Goal: Transaction & Acquisition: Purchase product/service

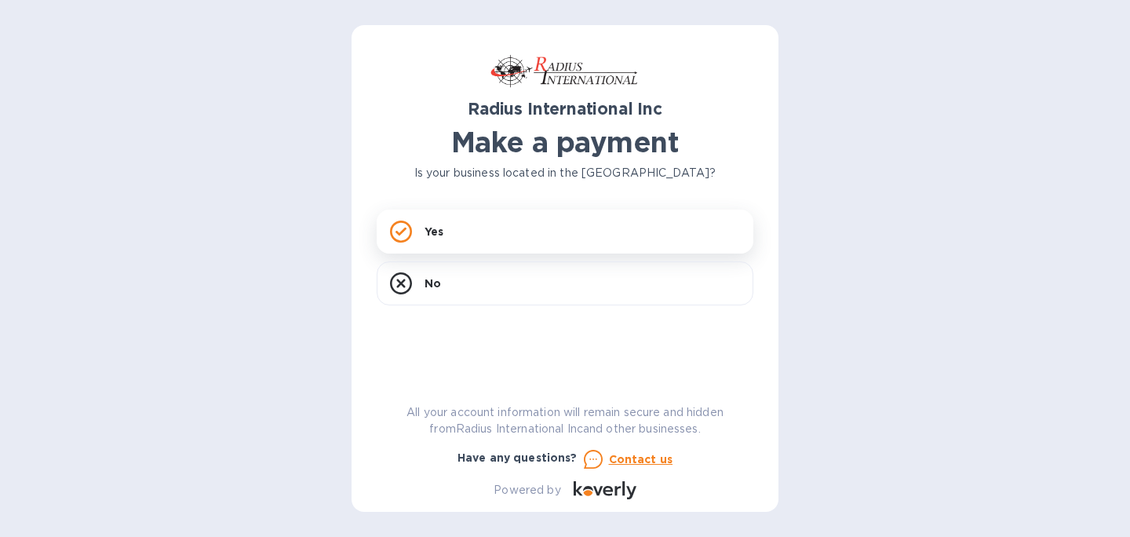
click at [476, 230] on div "Yes" at bounding box center [565, 231] width 377 height 44
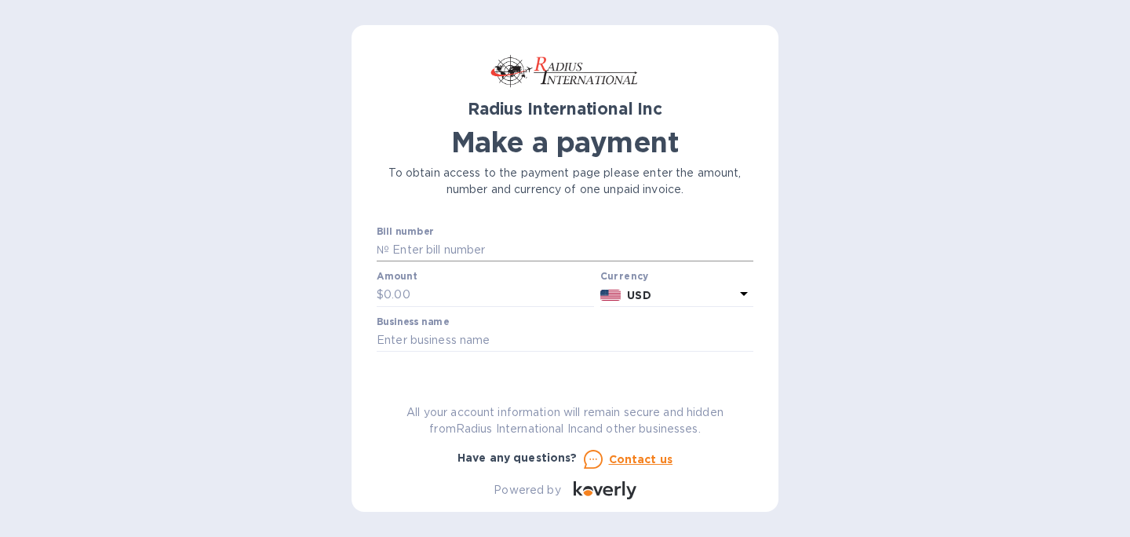
click at [502, 251] on input "text" at bounding box center [571, 251] width 364 height 24
paste input "SAE00099368"
type input "SAE00099368"
click at [493, 283] on input "text" at bounding box center [489, 295] width 210 height 24
type input "828.40"
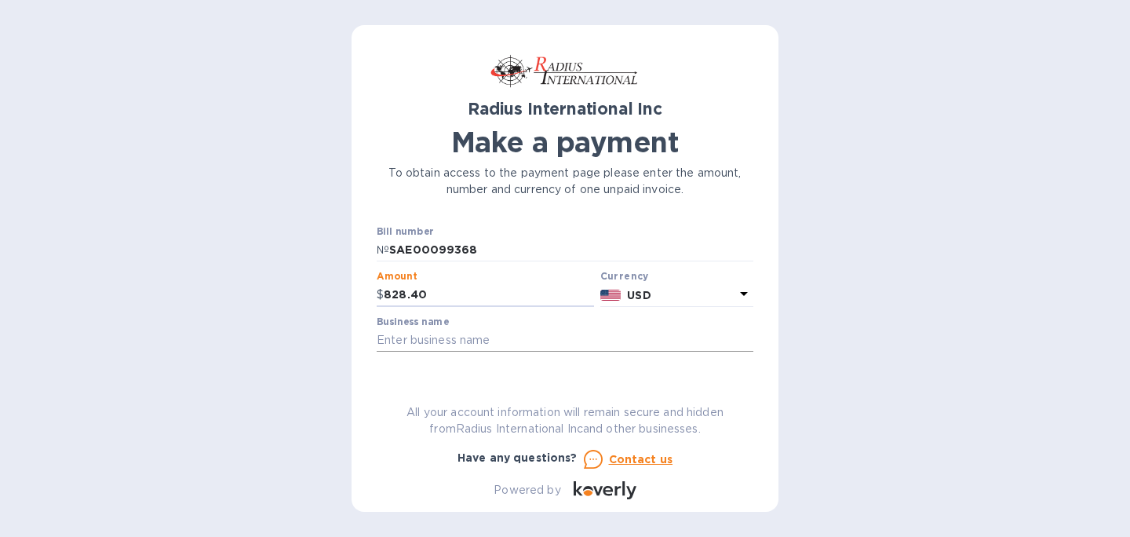
click at [503, 341] on input "text" at bounding box center [565, 341] width 377 height 24
type input "CaviDyne, LLC."
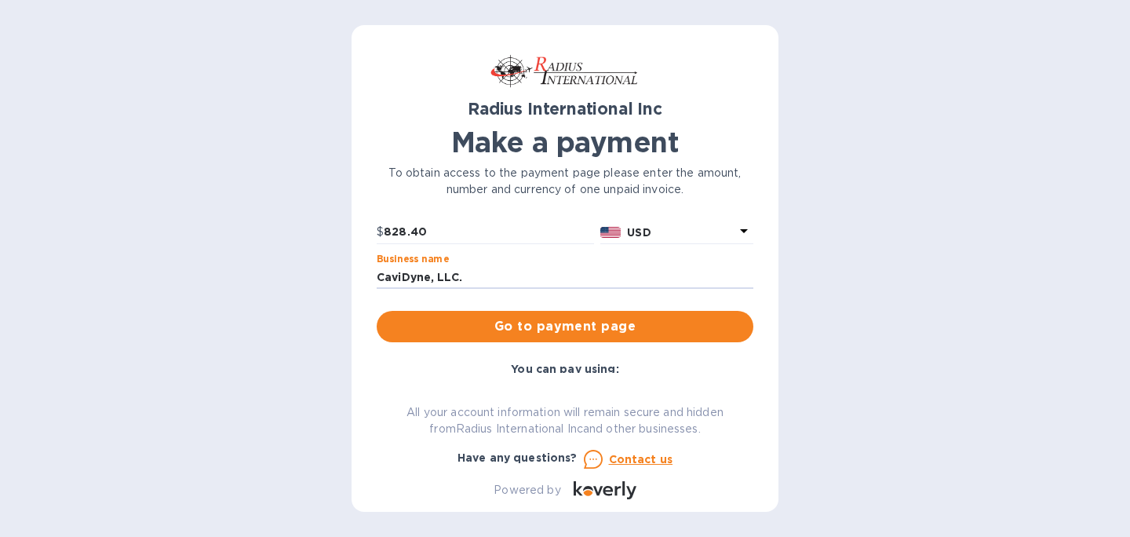
scroll to position [72, 0]
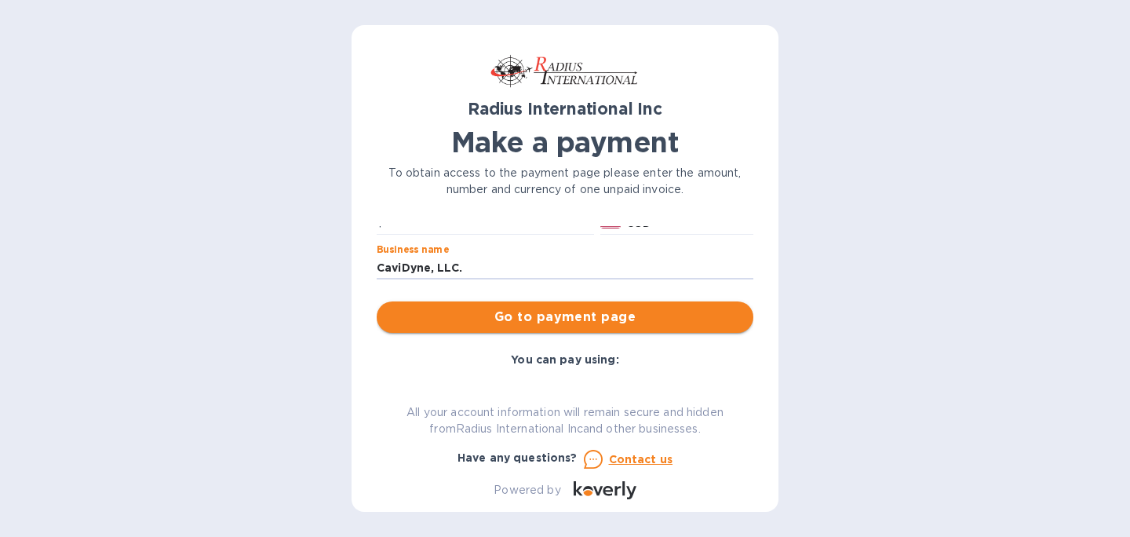
click at [682, 312] on span "Go to payment page" at bounding box center [564, 317] width 351 height 19
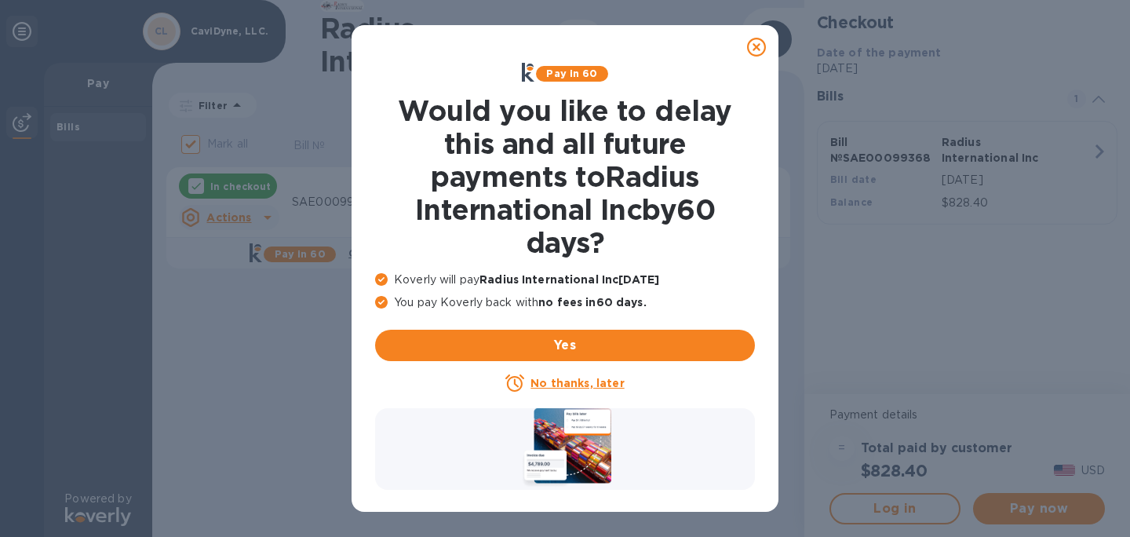
click at [756, 46] on icon at bounding box center [756, 47] width 19 height 19
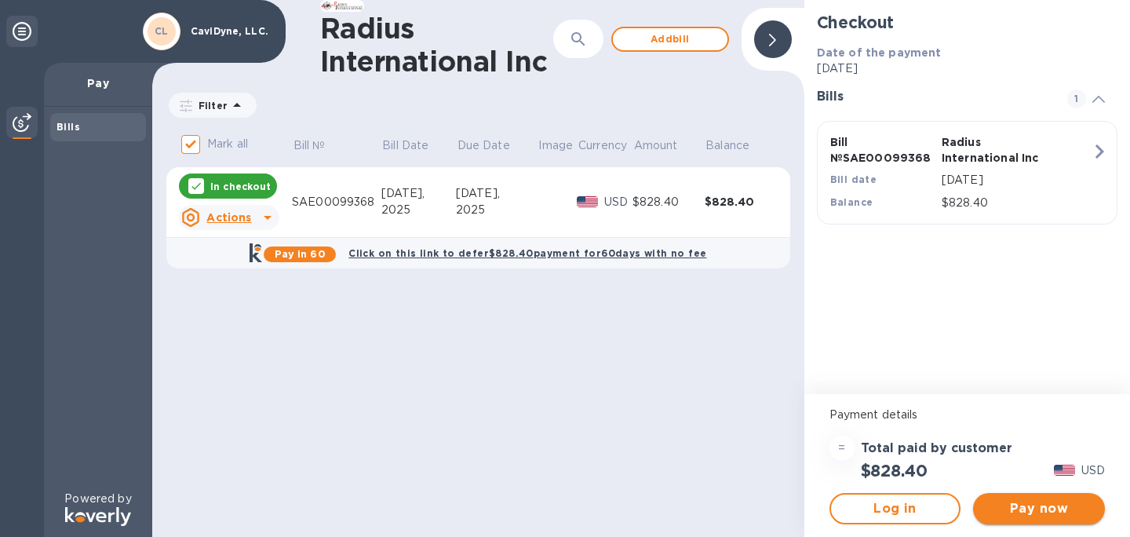
click at [1026, 508] on span "Pay now" at bounding box center [1038, 508] width 107 height 19
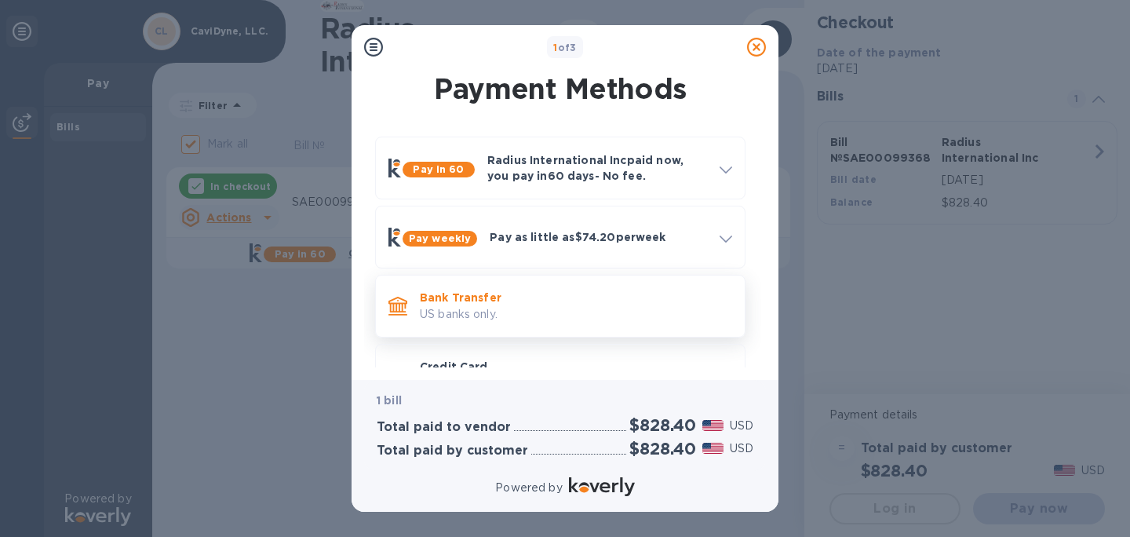
scroll to position [51, 0]
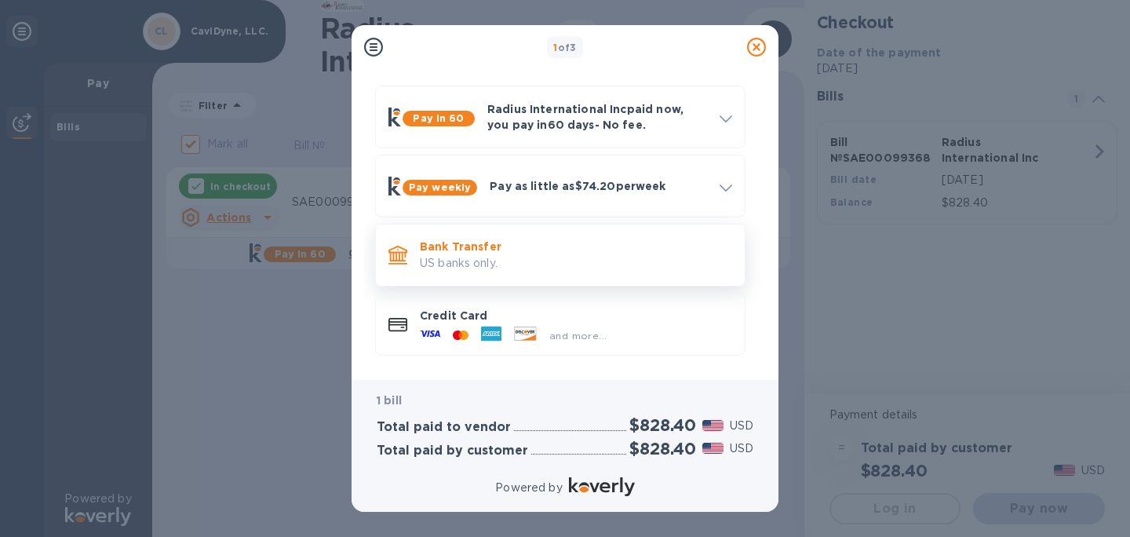
click at [599, 336] on span "and more..." at bounding box center [577, 336] width 57 height 12
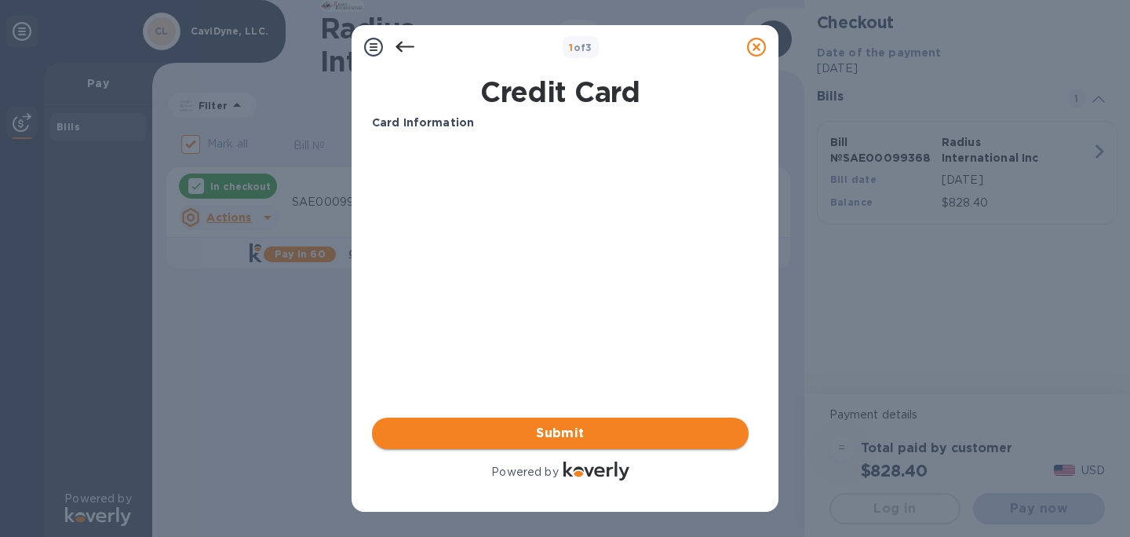
click at [676, 426] on span "Submit" at bounding box center [559, 433] width 351 height 19
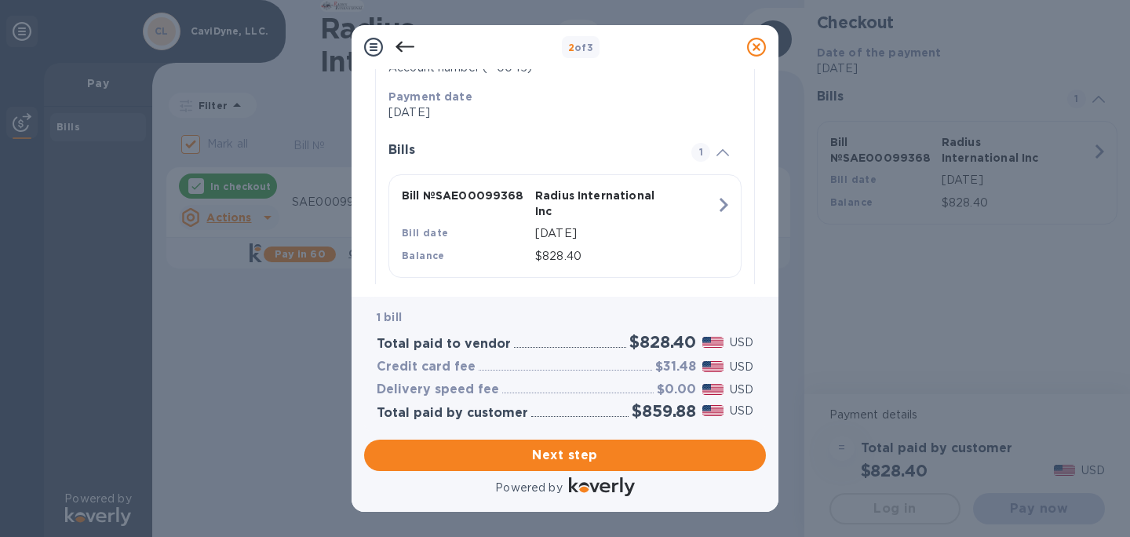
scroll to position [322, 0]
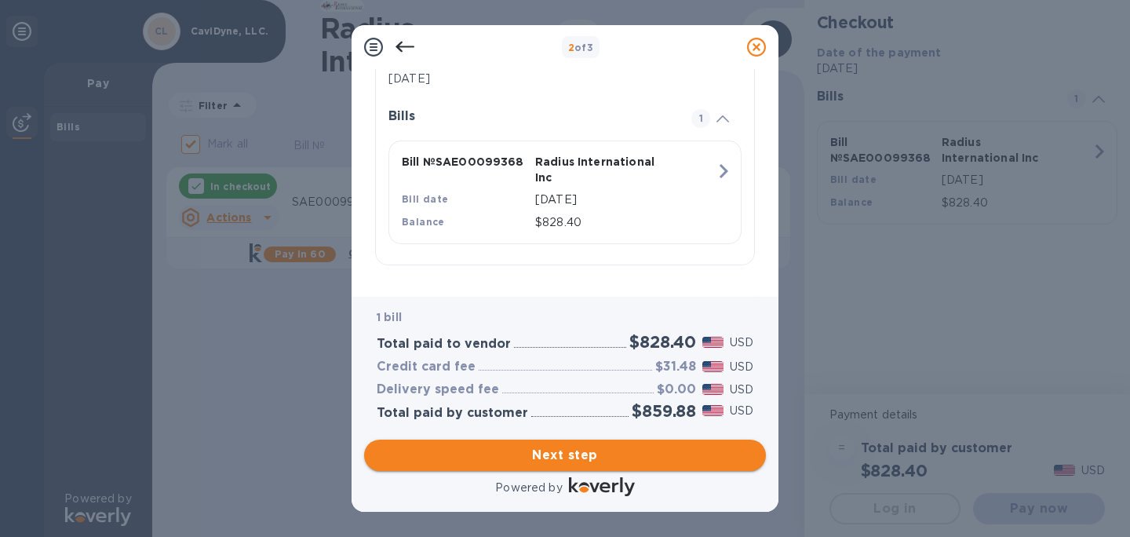
click at [647, 459] on span "Next step" at bounding box center [565, 455] width 377 height 19
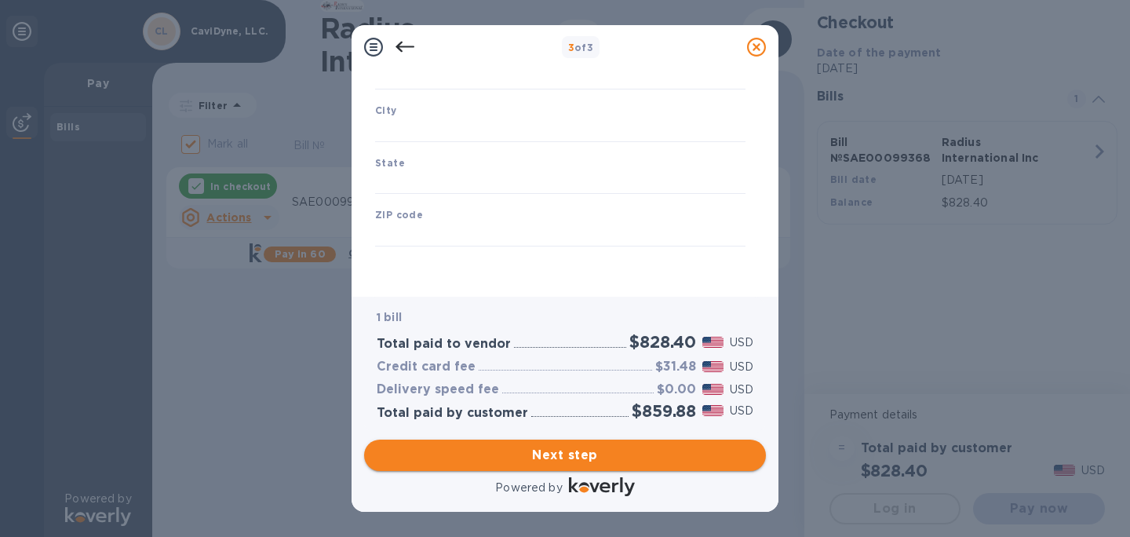
scroll to position [232, 0]
type input "[GEOGRAPHIC_DATA]"
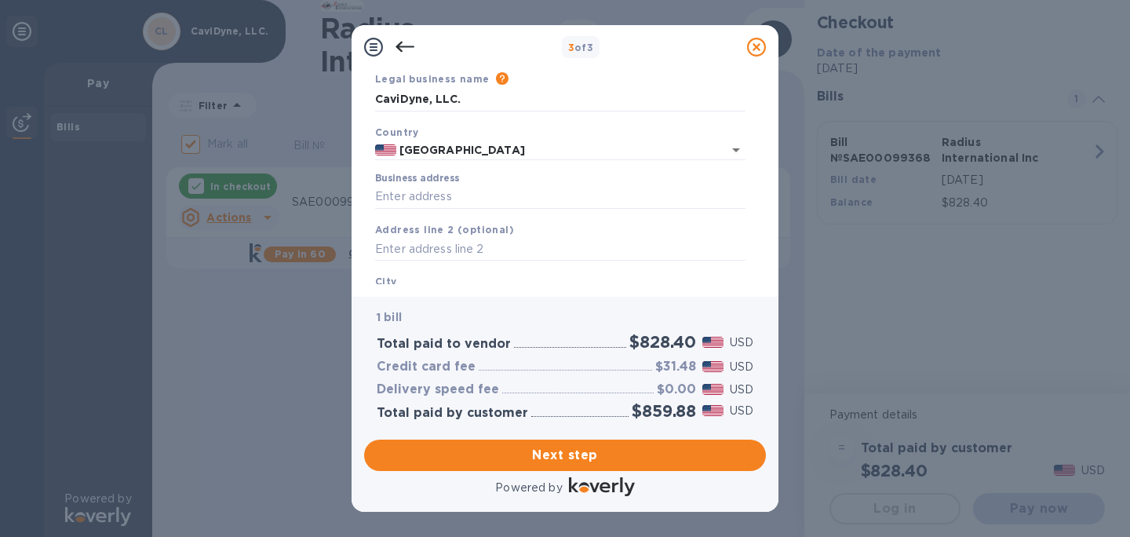
scroll to position [65, 0]
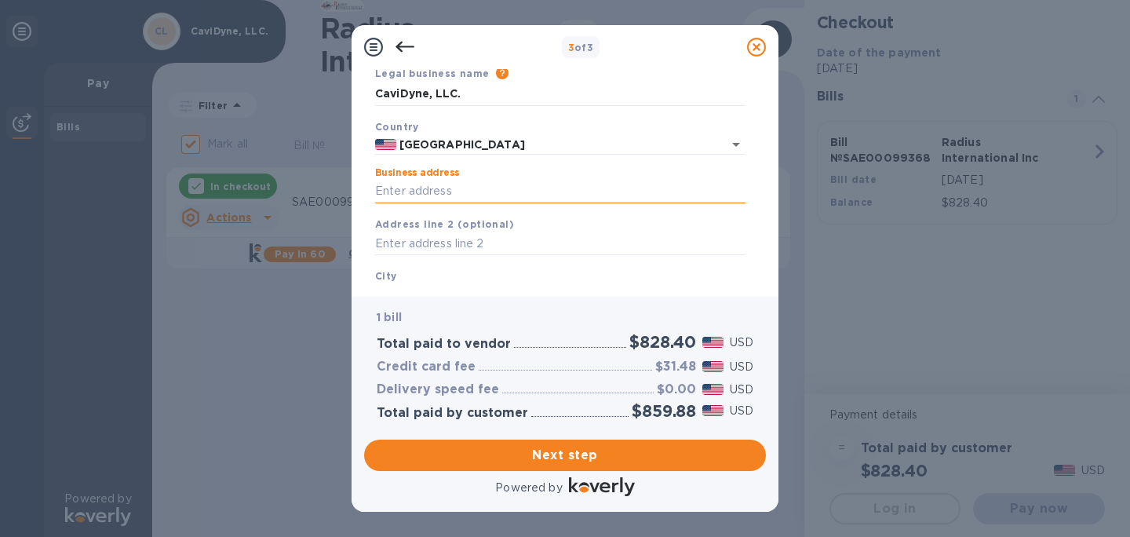
click at [593, 195] on input "Business address" at bounding box center [560, 192] width 370 height 24
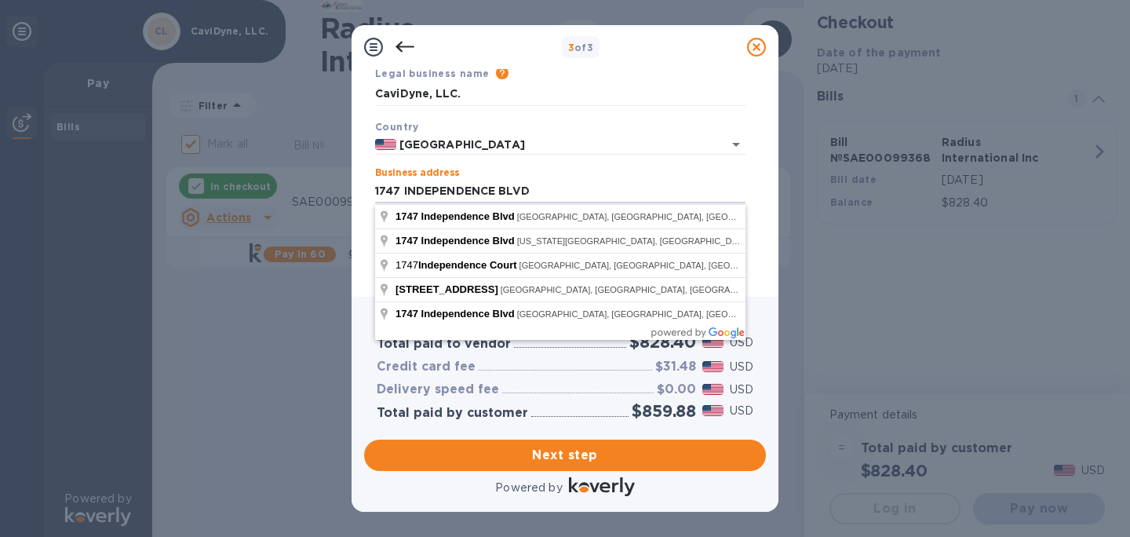
type input "1747 INDEPENDENCE BLVD"
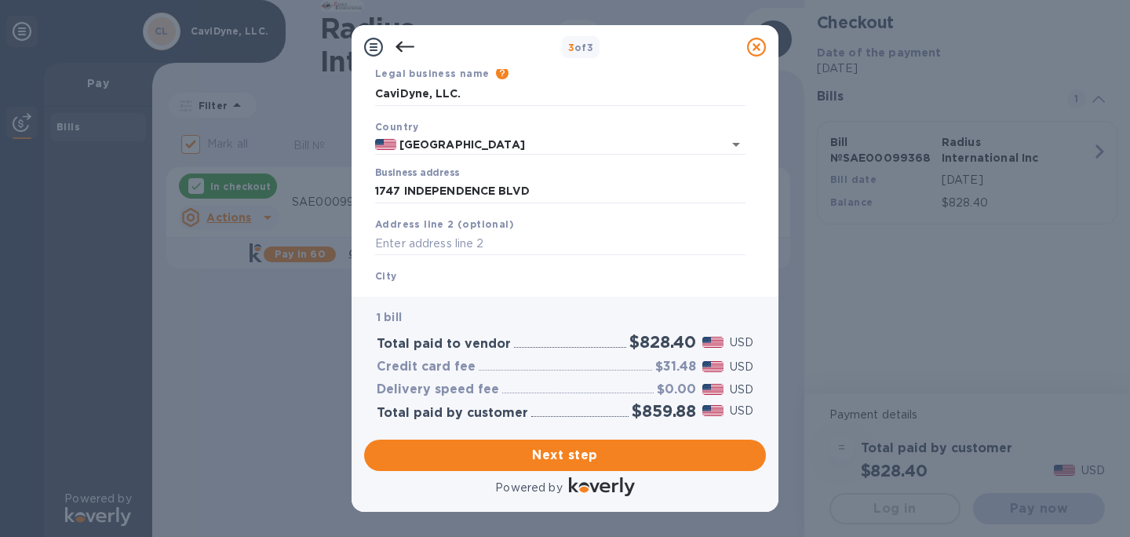
click at [366, 234] on div "Business Information Legal business name Please provide the legal name that app…" at bounding box center [565, 176] width 402 height 215
click at [410, 253] on input "text" at bounding box center [560, 244] width 370 height 24
type input "Suite E1"
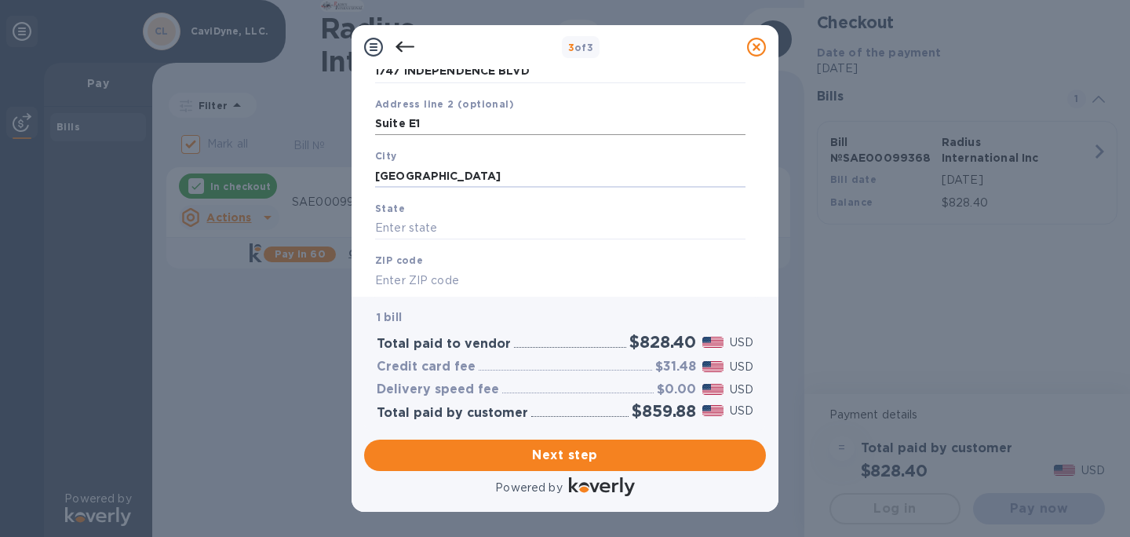
type input "[GEOGRAPHIC_DATA]"
type input "FL"
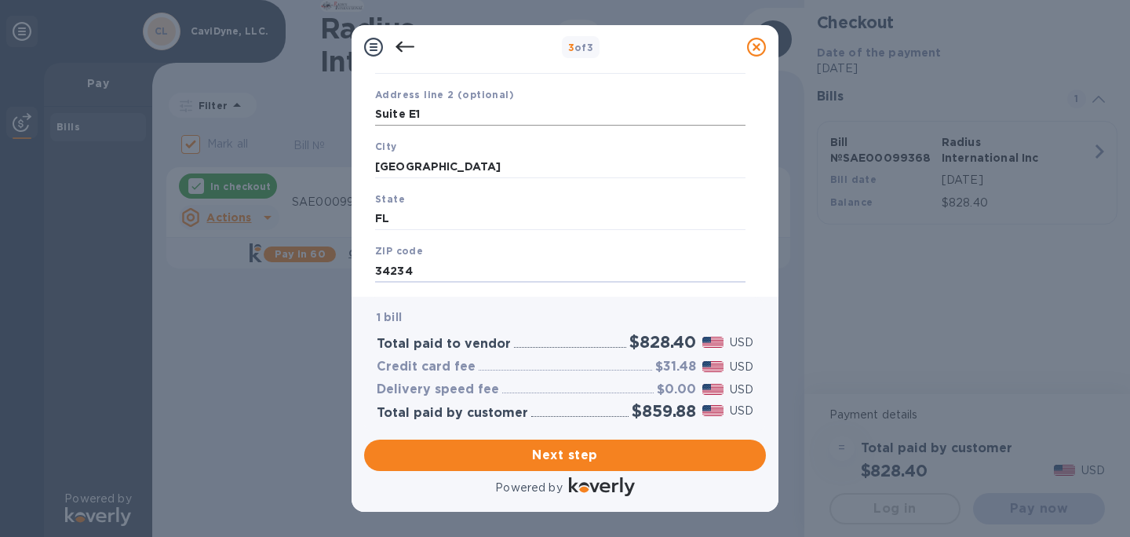
scroll to position [232, 0]
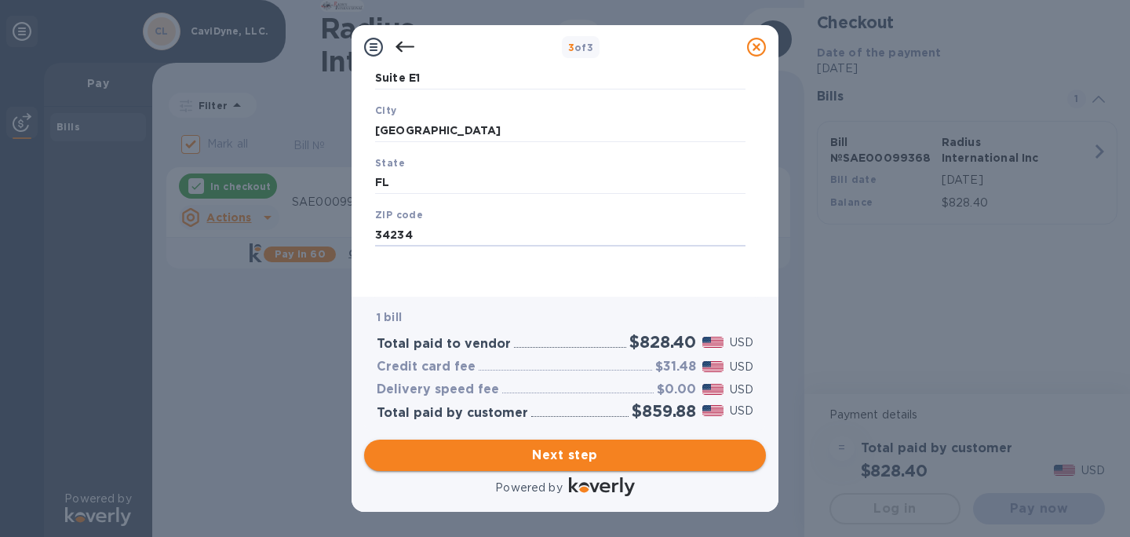
type input "34234"
click at [486, 453] on span "Next step" at bounding box center [565, 455] width 377 height 19
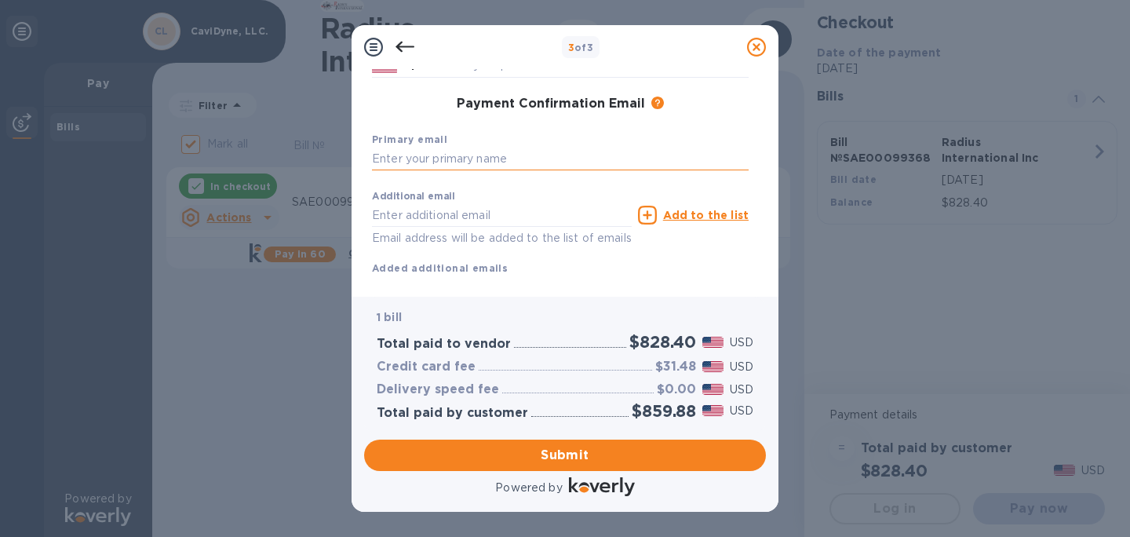
click at [549, 161] on input "text" at bounding box center [560, 159] width 377 height 24
type input "[PERSON_NAME][EMAIL_ADDRESS][DOMAIN_NAME]"
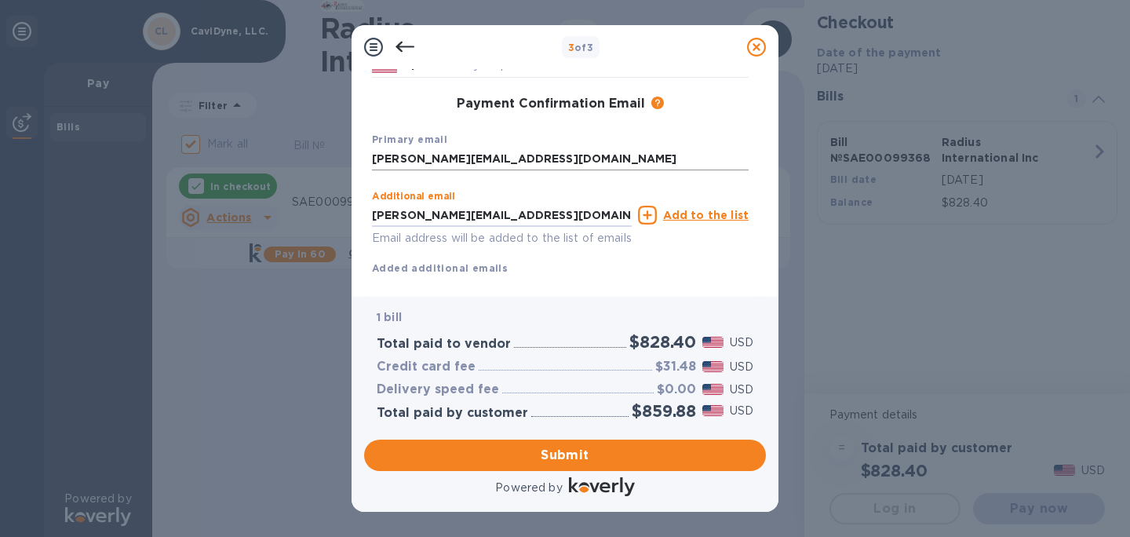
scroll to position [269, 0]
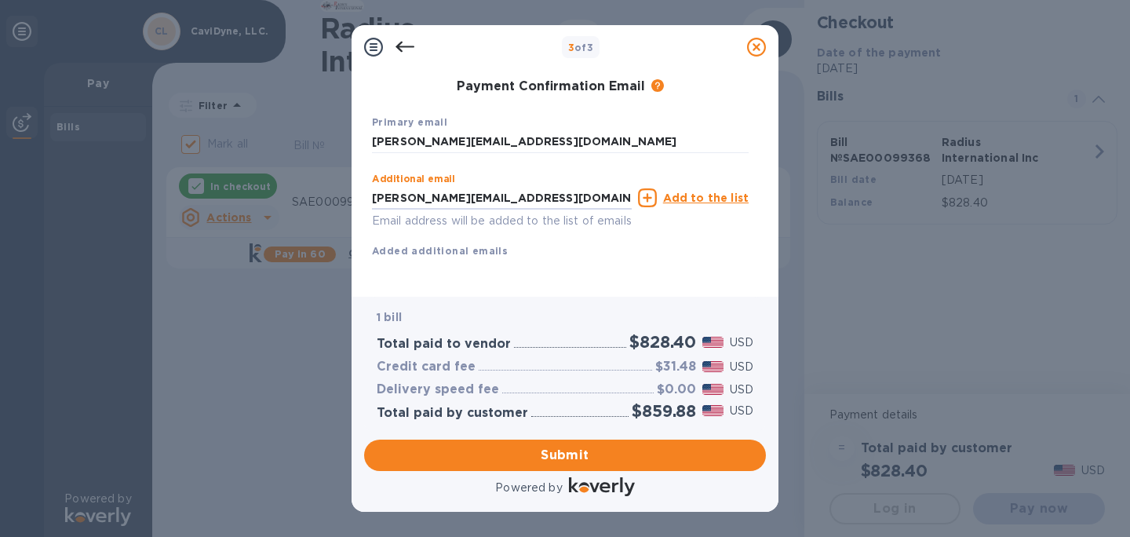
type input "[PERSON_NAME][EMAIL_ADDRESS][DOMAIN_NAME]"
click at [716, 191] on u "Add to the list" at bounding box center [706, 197] width 86 height 13
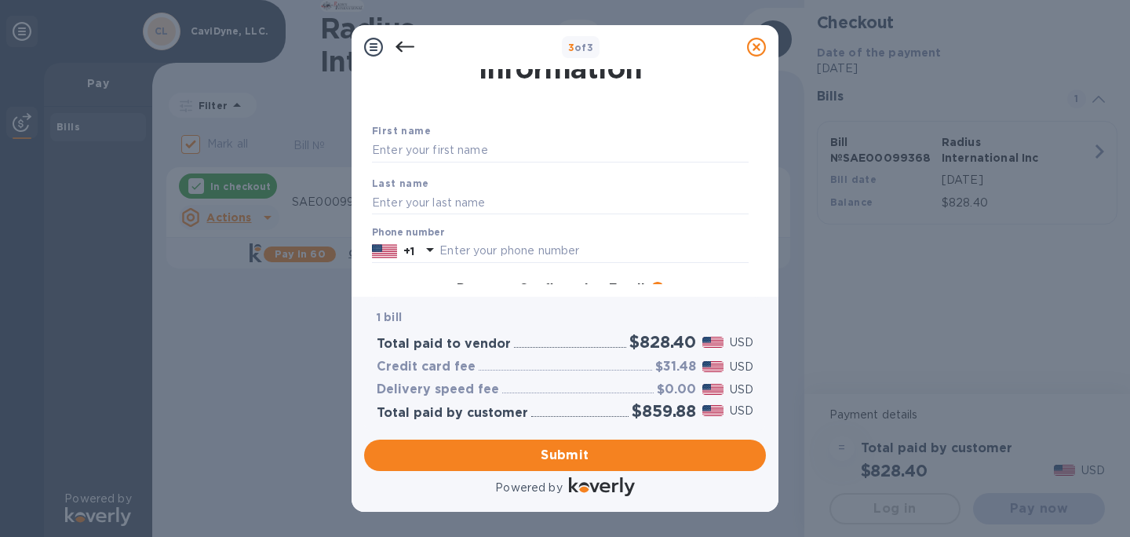
scroll to position [46, 0]
click at [600, 154] on input "text" at bounding box center [560, 152] width 377 height 24
type input "[PERSON_NAME]"
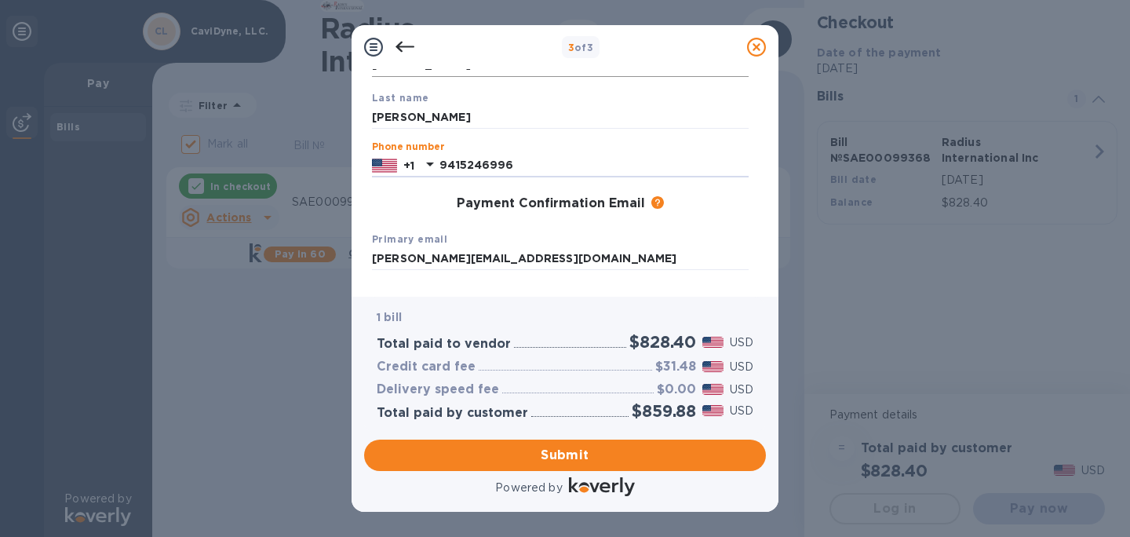
scroll to position [166, 0]
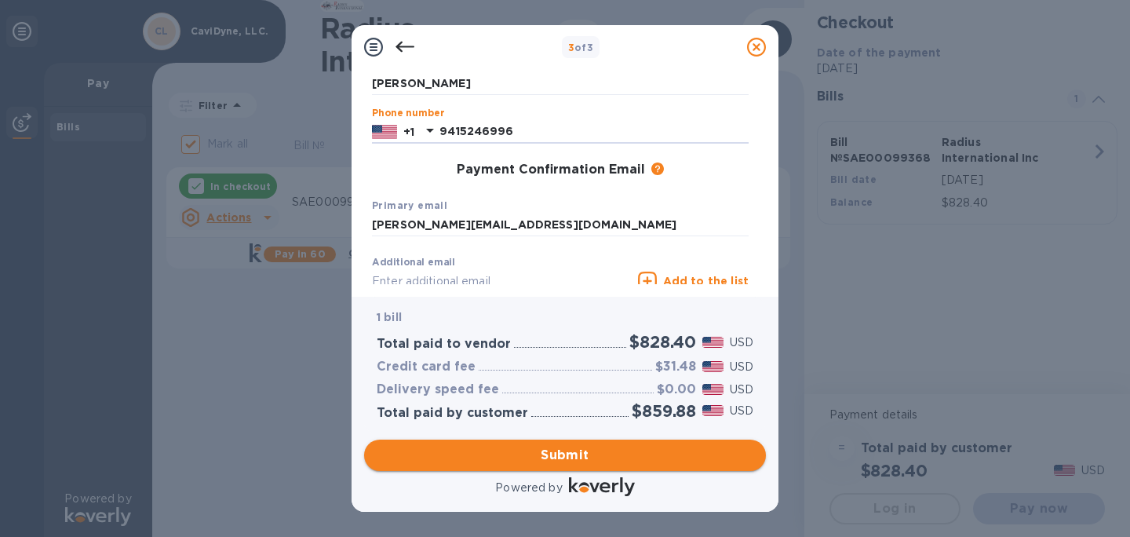
type input "9415246996"
click at [584, 446] on span "Submit" at bounding box center [565, 455] width 377 height 19
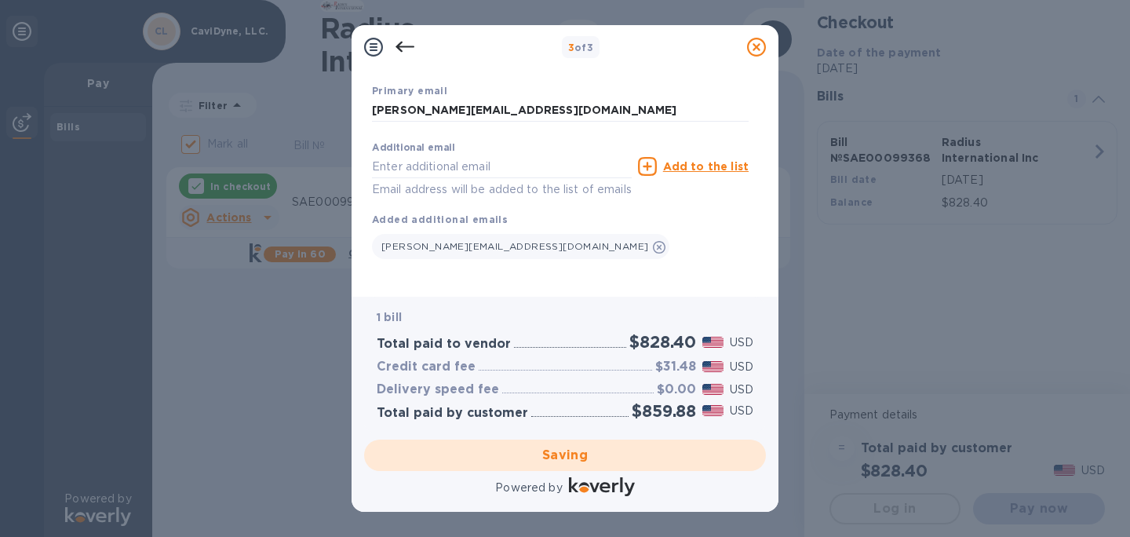
scroll to position [300, 0]
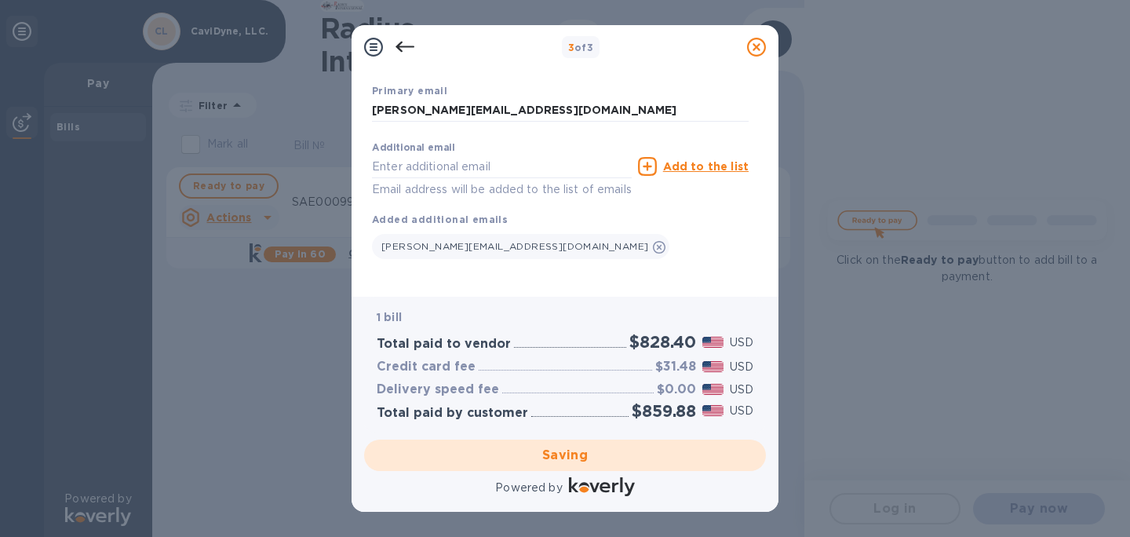
checkbox input "false"
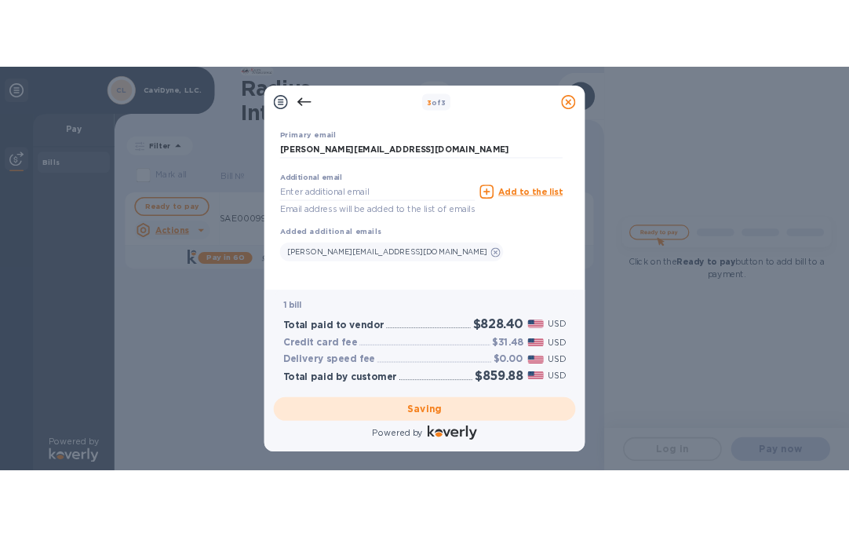
scroll to position [0, 0]
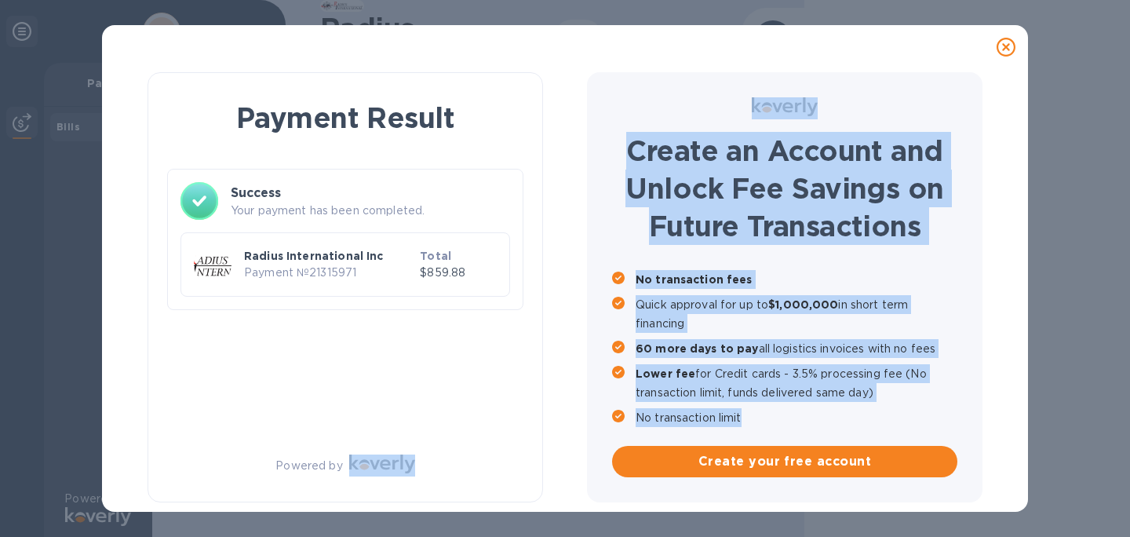
drag, startPoint x: 552, startPoint y: 508, endPoint x: 572, endPoint y: 511, distance: 19.8
click at [572, 511] on div "Payment Result Success Your payment has been completed. Radius International In…" at bounding box center [565, 290] width 901 height 442
